Goal: Information Seeking & Learning: Learn about a topic

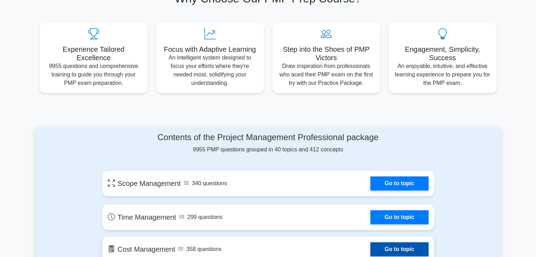
scroll to position [388, 0]
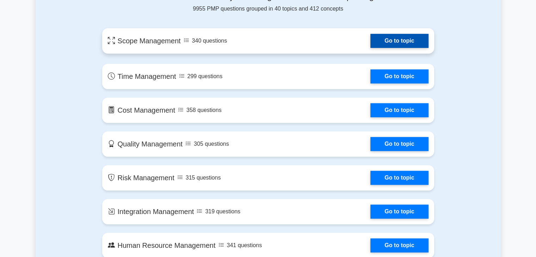
click at [371, 40] on link "Go to topic" at bounding box center [400, 41] width 58 height 14
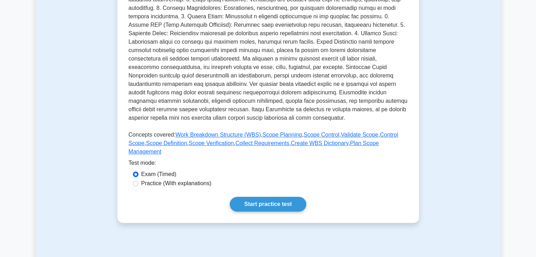
scroll to position [212, 0]
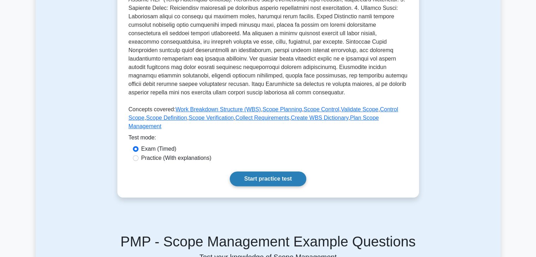
click at [271, 172] on link "Start practice test" at bounding box center [268, 179] width 77 height 15
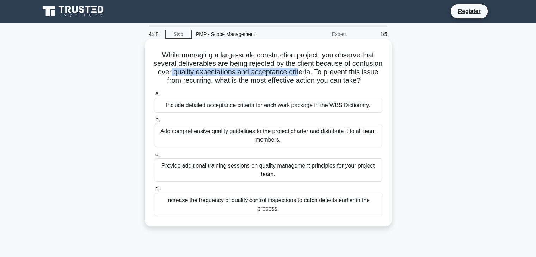
drag, startPoint x: 202, startPoint y: 72, endPoint x: 332, endPoint y: 73, distance: 130.5
click at [332, 73] on h5 "While managing a large-scale construction project, you observe that several del…" at bounding box center [268, 68] width 230 height 35
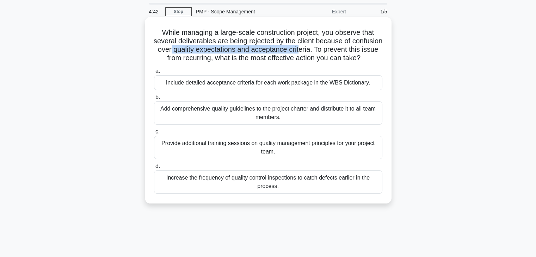
scroll to position [35, 0]
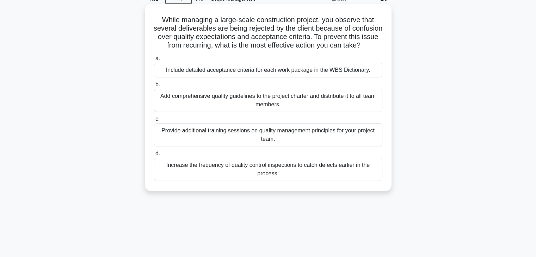
click at [317, 78] on div "Include detailed acceptance criteria for each work package in the WBS Dictionar…" at bounding box center [268, 70] width 229 height 15
click at [154, 61] on input "a. Include detailed acceptance criteria for each work package in the WBS Dictio…" at bounding box center [154, 58] width 0 height 5
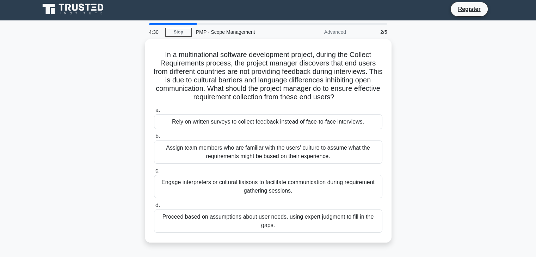
scroll to position [0, 0]
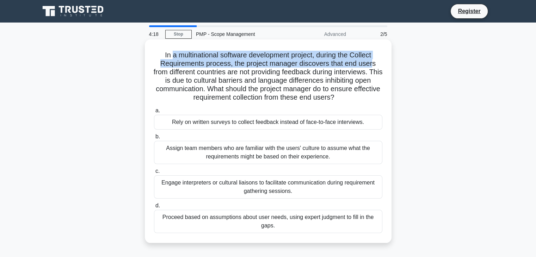
drag, startPoint x: 171, startPoint y: 53, endPoint x: 373, endPoint y: 61, distance: 202.3
click at [373, 61] on h5 "In a multinational software development project, during the Collect Requirement…" at bounding box center [268, 76] width 230 height 51
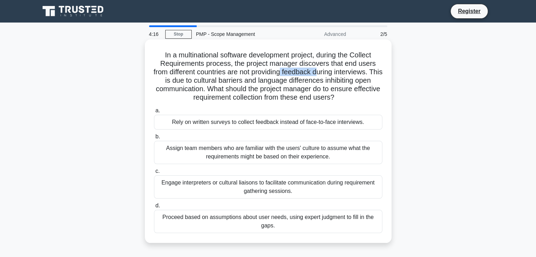
drag, startPoint x: 291, startPoint y: 73, endPoint x: 326, endPoint y: 72, distance: 35.3
click at [326, 72] on h5 "In a multinational software development project, during the Collect Requirement…" at bounding box center [268, 76] width 230 height 51
drag, startPoint x: 230, startPoint y: 83, endPoint x: 369, endPoint y: 96, distance: 139.3
click at [369, 96] on h5 "In a multinational software development project, during the Collect Requirement…" at bounding box center [268, 76] width 230 height 51
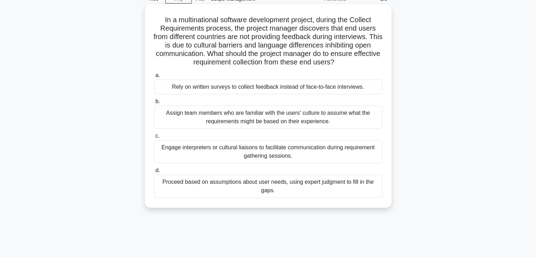
click at [320, 153] on div "Engage interpreters or cultural liaisons to facilitate communication during req…" at bounding box center [268, 151] width 229 height 23
click at [154, 139] on input "c. Engage interpreters or cultural liaisons to facilitate communication during …" at bounding box center [154, 136] width 0 height 5
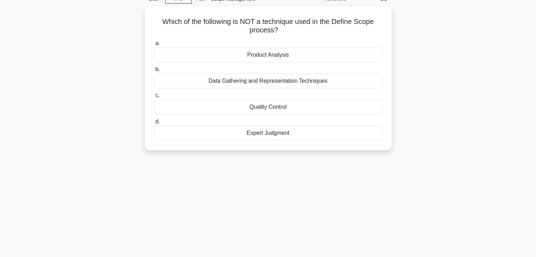
scroll to position [0, 0]
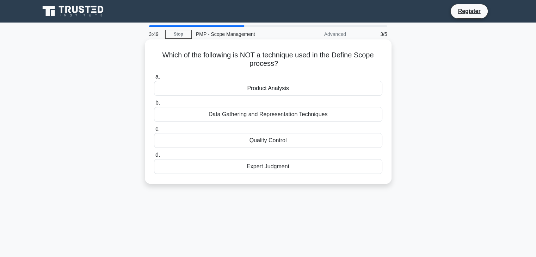
click at [289, 140] on div "Quality Control" at bounding box center [268, 140] width 229 height 15
click at [154, 132] on input "c. Quality Control" at bounding box center [154, 129] width 0 height 5
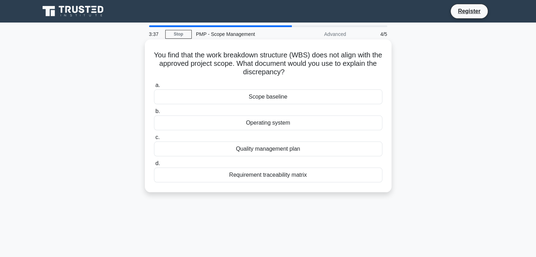
click at [324, 98] on div "Scope baseline" at bounding box center [268, 97] width 229 height 15
click at [154, 88] on input "a. Scope baseline" at bounding box center [154, 85] width 0 height 5
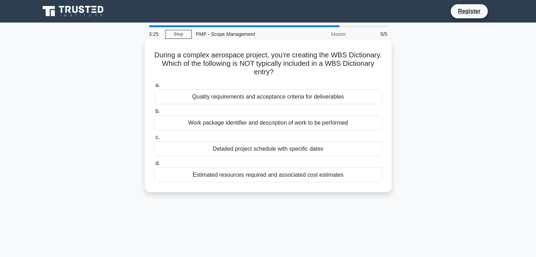
click at [342, 148] on div "Detailed project schedule with specific dates" at bounding box center [268, 149] width 229 height 15
click at [154, 140] on input "c. Detailed project schedule with specific dates" at bounding box center [154, 137] width 0 height 5
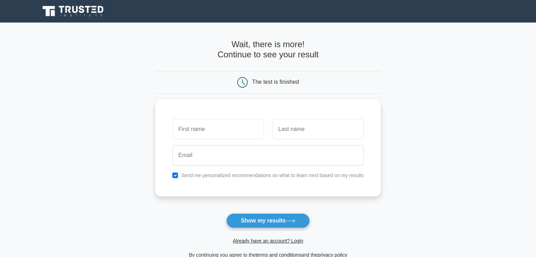
scroll to position [35, 0]
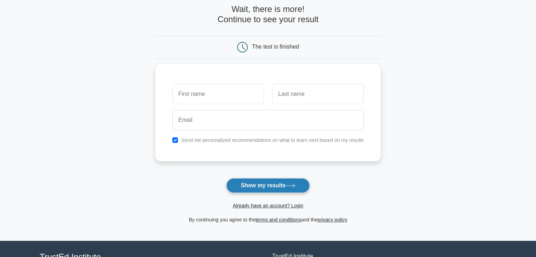
click at [278, 187] on button "Show my results" at bounding box center [267, 185] width 83 height 15
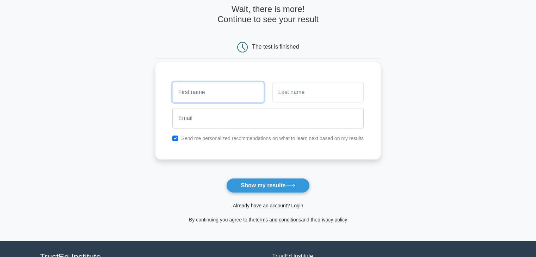
click at [217, 92] on input "text" at bounding box center [217, 92] width 91 height 20
drag, startPoint x: 219, startPoint y: 95, endPoint x: 198, endPoint y: 93, distance: 21.3
click at [198, 93] on input "SADAF ANWER" at bounding box center [217, 92] width 91 height 20
type input "SADAF"
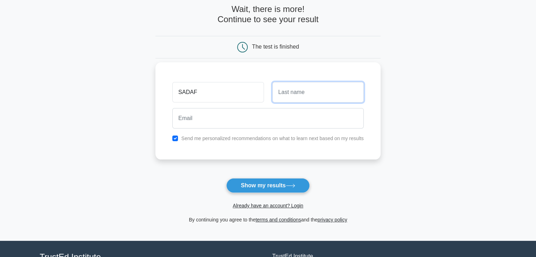
click at [323, 92] on input "text" at bounding box center [318, 92] width 91 height 20
paste input "ANWER"
type input "ANWER"
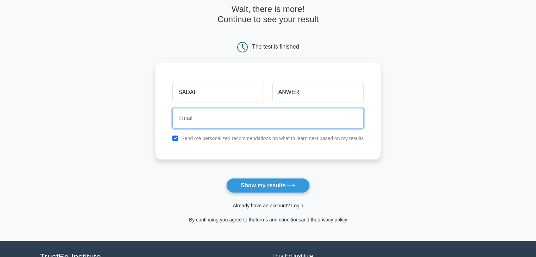
click at [282, 116] on input "email" at bounding box center [268, 118] width 192 height 20
type input "sadafanwer12@gmail.com"
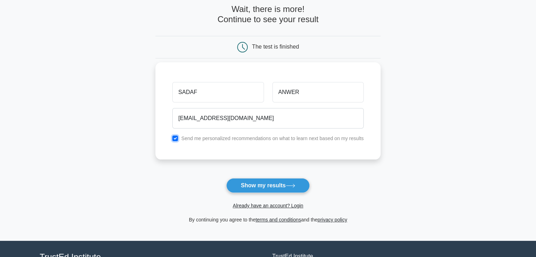
click at [174, 138] on input "checkbox" at bounding box center [175, 139] width 6 height 6
checkbox input "false"
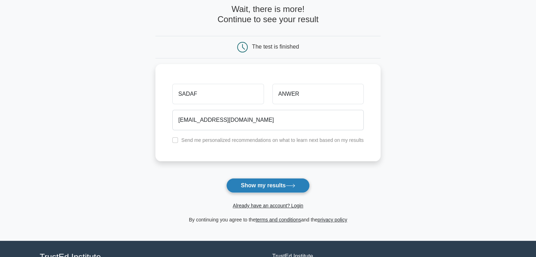
click at [269, 187] on button "Show my results" at bounding box center [267, 185] width 83 height 15
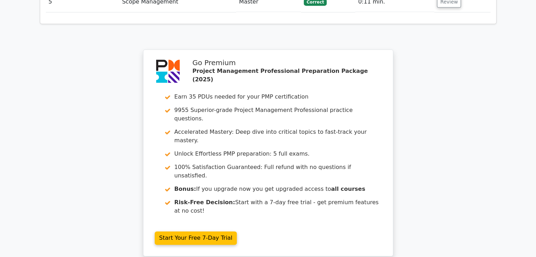
scroll to position [1075, 0]
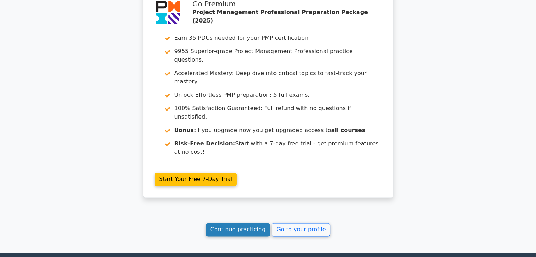
click at [253, 223] on link "Continue practicing" at bounding box center [238, 229] width 65 height 13
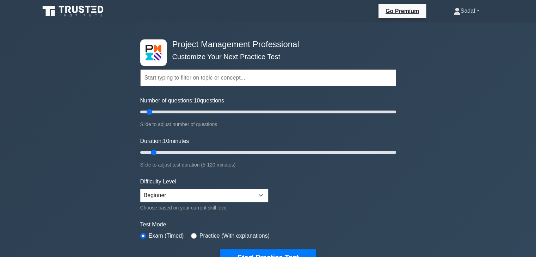
click at [478, 11] on link "Sadaf" at bounding box center [467, 11] width 60 height 14
click at [466, 40] on link "Settings" at bounding box center [465, 38] width 56 height 11
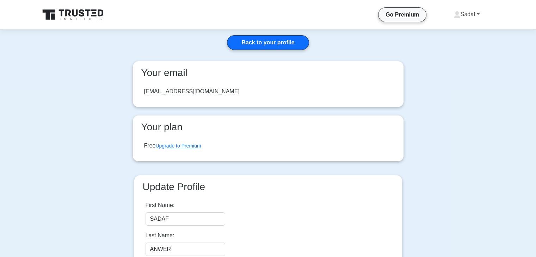
click at [477, 14] on link "Sadaf" at bounding box center [467, 14] width 60 height 14
click at [454, 32] on link "Profile" at bounding box center [465, 30] width 56 height 11
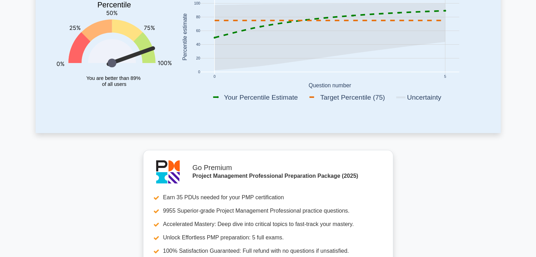
scroll to position [176, 0]
